Goal: Task Accomplishment & Management: Manage account settings

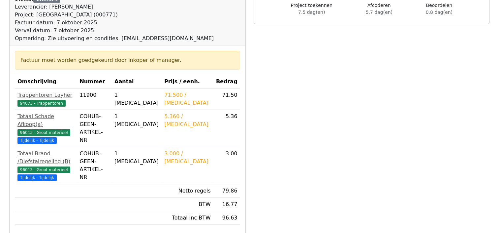
scroll to position [99, 0]
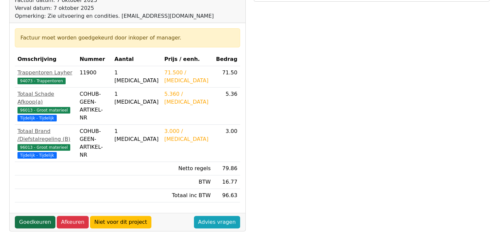
click at [43, 216] on link "Goedkeuren" at bounding box center [35, 222] width 41 height 13
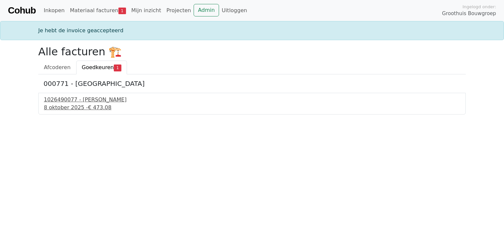
click at [74, 103] on div "1026490077 - [PERSON_NAME]" at bounding box center [252, 100] width 416 height 8
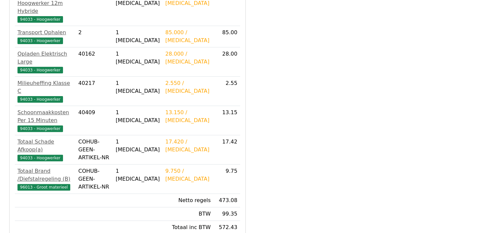
scroll to position [255, 0]
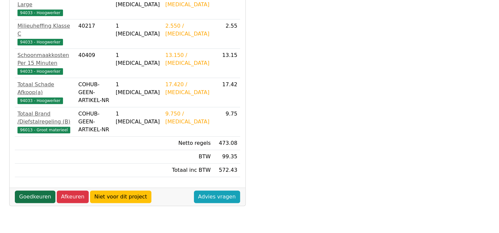
click at [29, 191] on link "Goedkeuren" at bounding box center [35, 197] width 41 height 13
